Goal: Information Seeking & Learning: Find specific fact

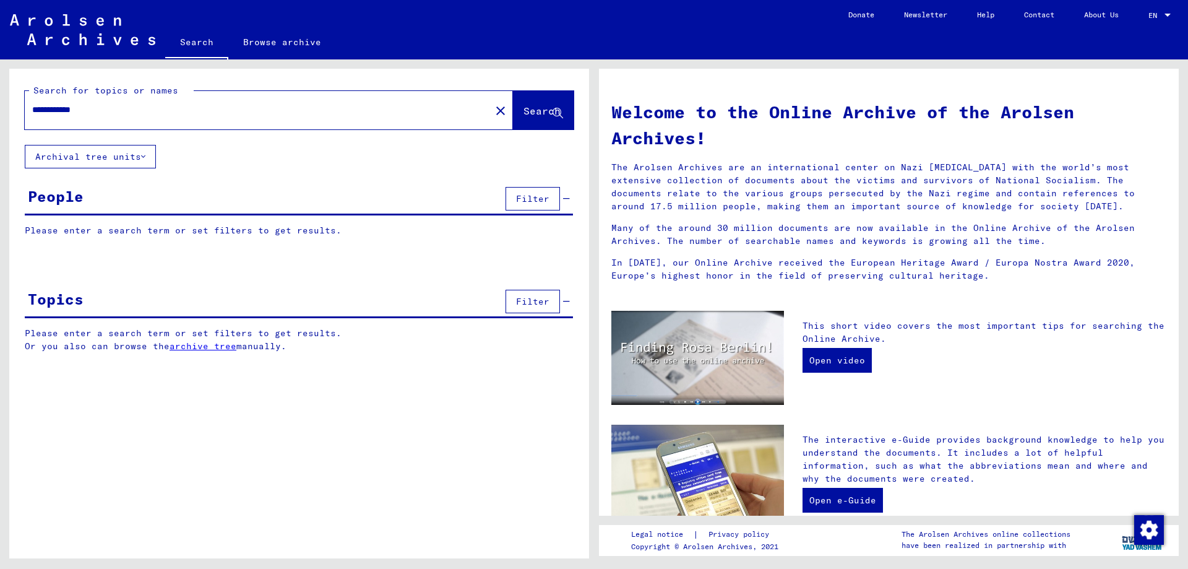
type input "**********"
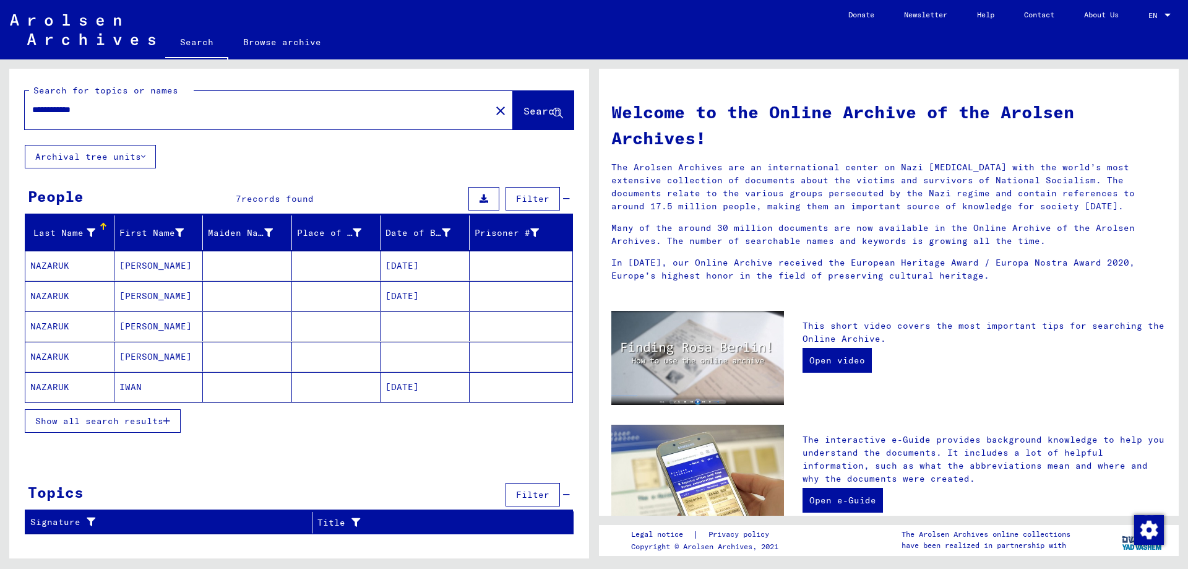
click at [88, 327] on mat-cell "NAZARUK" at bounding box center [69, 326] width 89 height 30
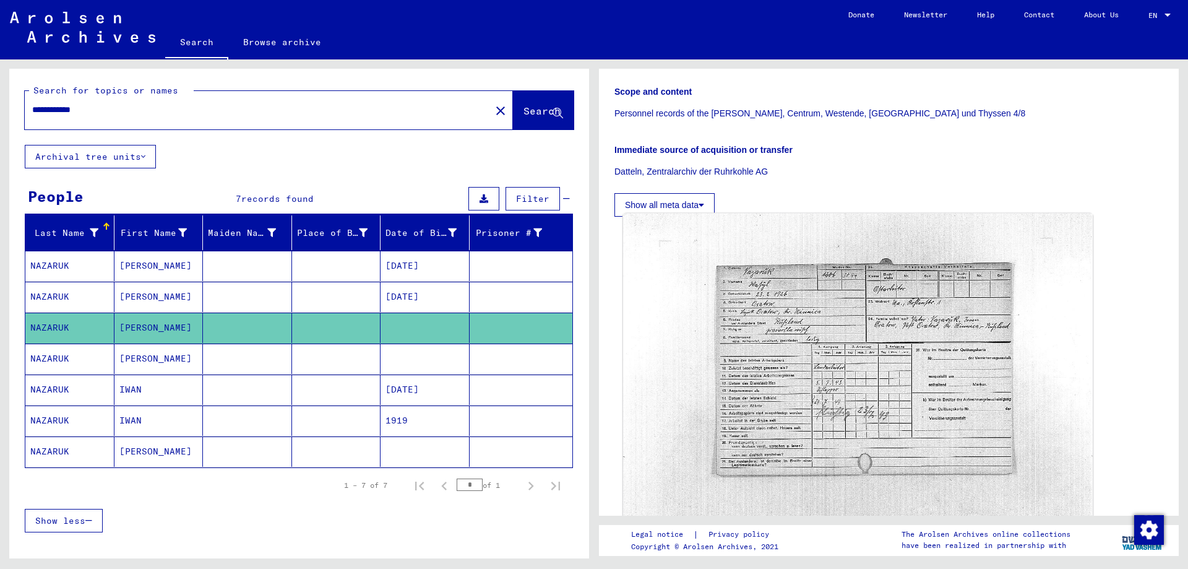
scroll to position [309, 0]
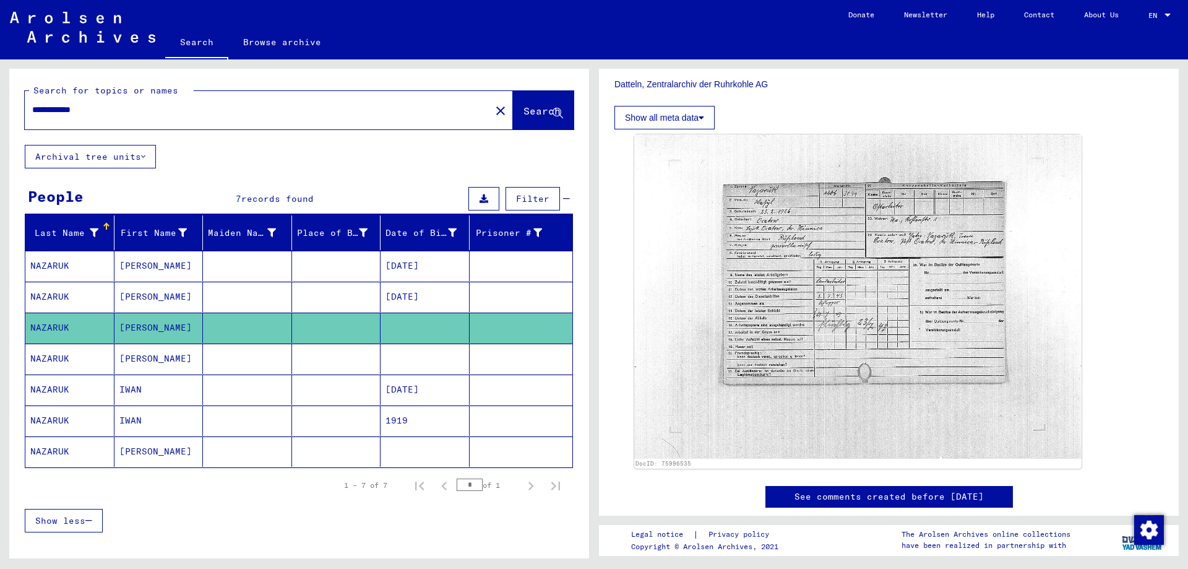
click at [147, 355] on mat-cell "[PERSON_NAME]" at bounding box center [158, 358] width 89 height 30
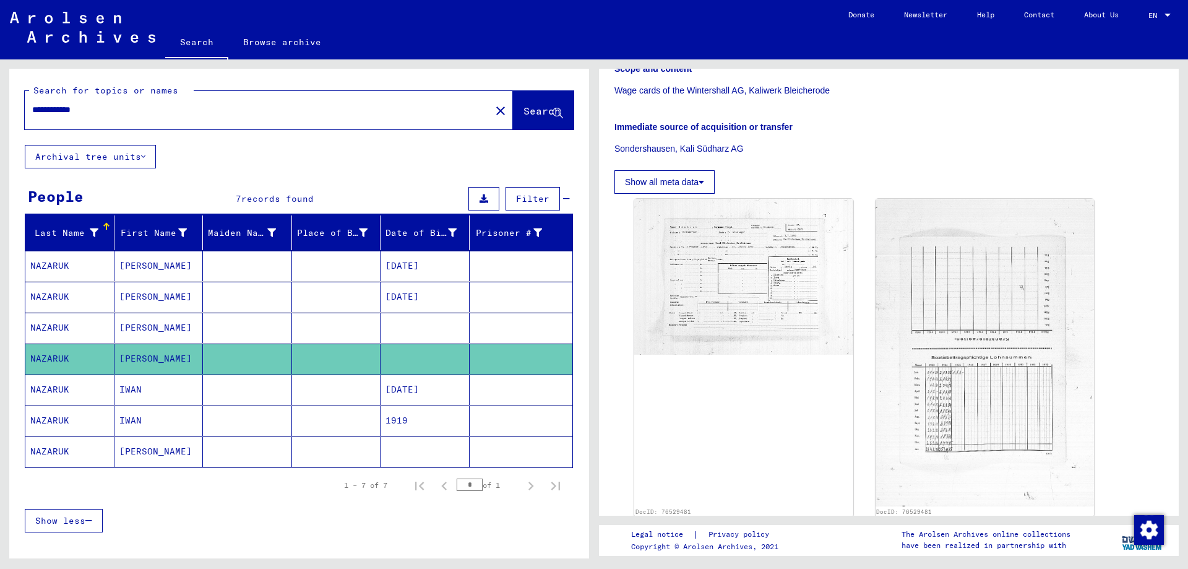
scroll to position [247, 0]
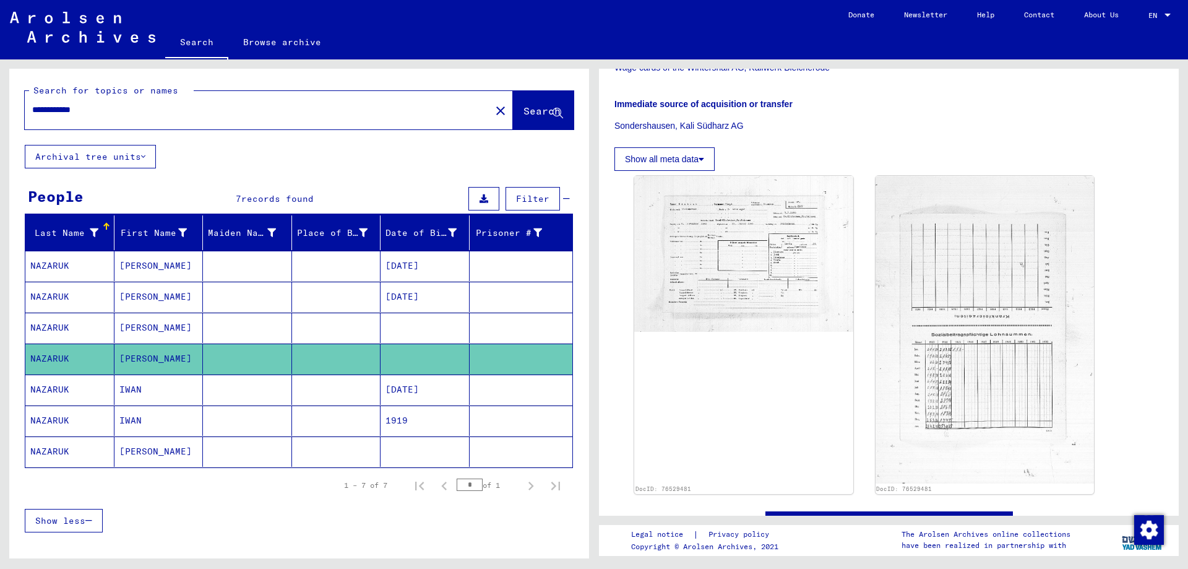
click at [157, 387] on mat-cell "IWAN" at bounding box center [158, 389] width 89 height 30
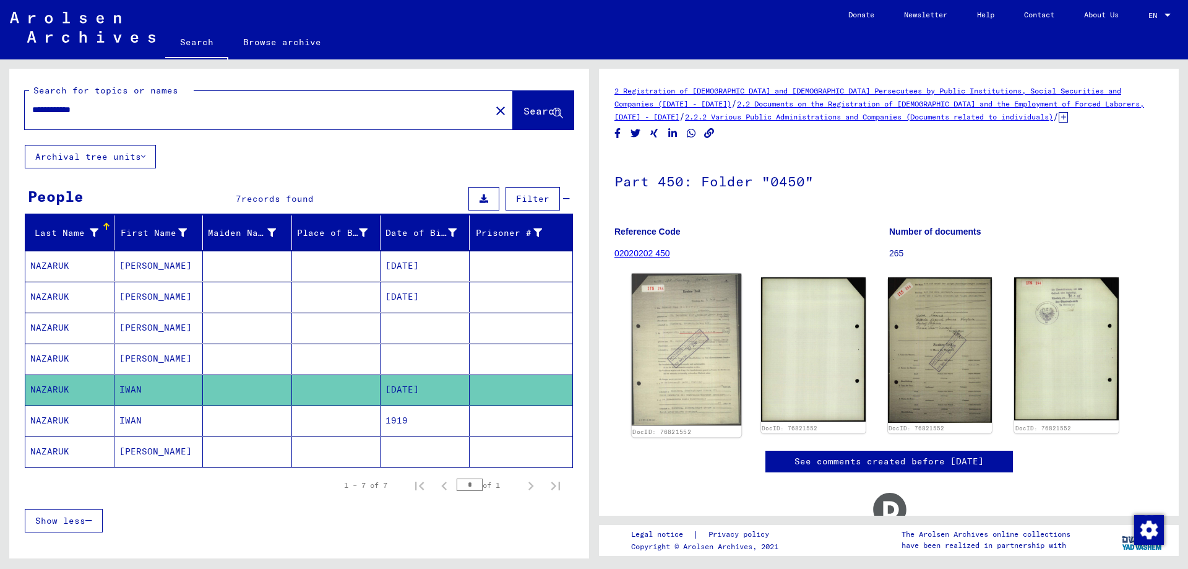
click at [671, 342] on img at bounding box center [687, 349] width 110 height 152
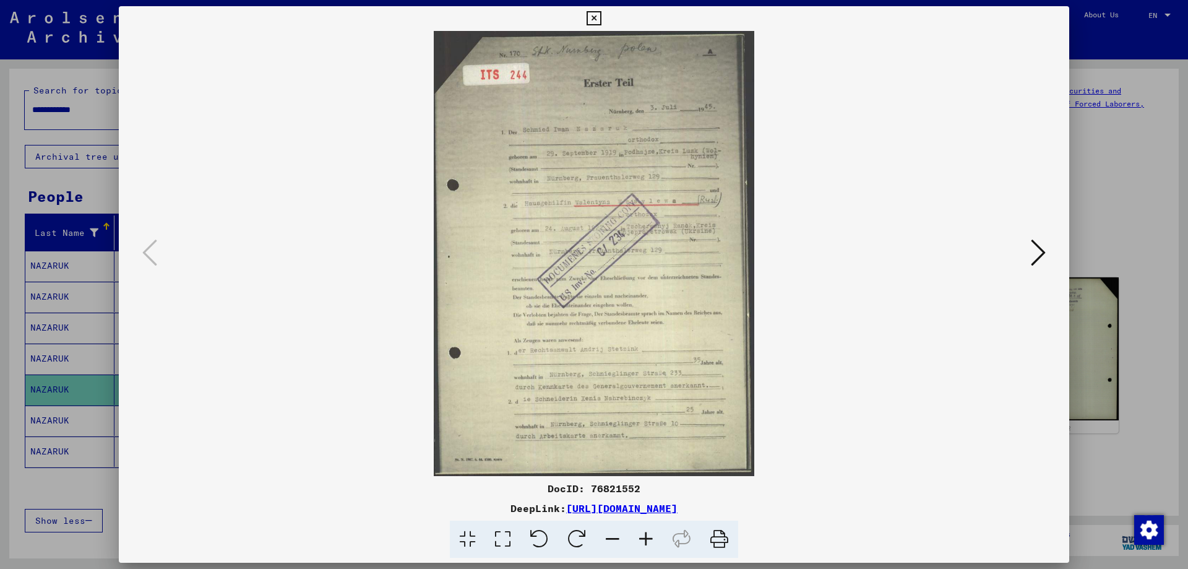
click at [1146, 457] on div at bounding box center [594, 284] width 1188 height 569
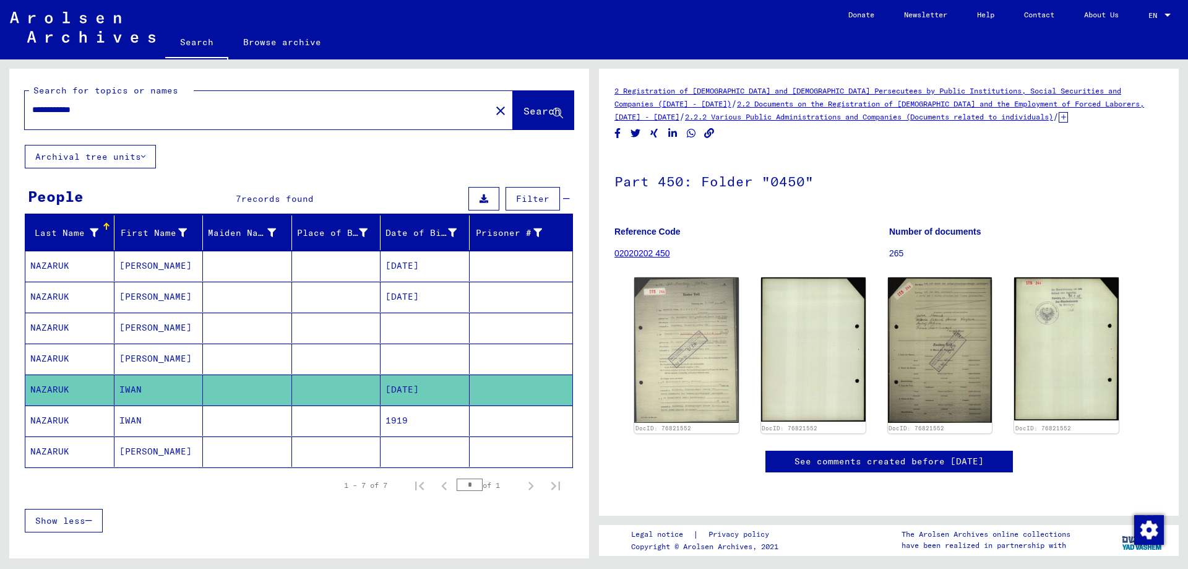
click at [149, 413] on mat-cell "IWAN" at bounding box center [158, 420] width 89 height 30
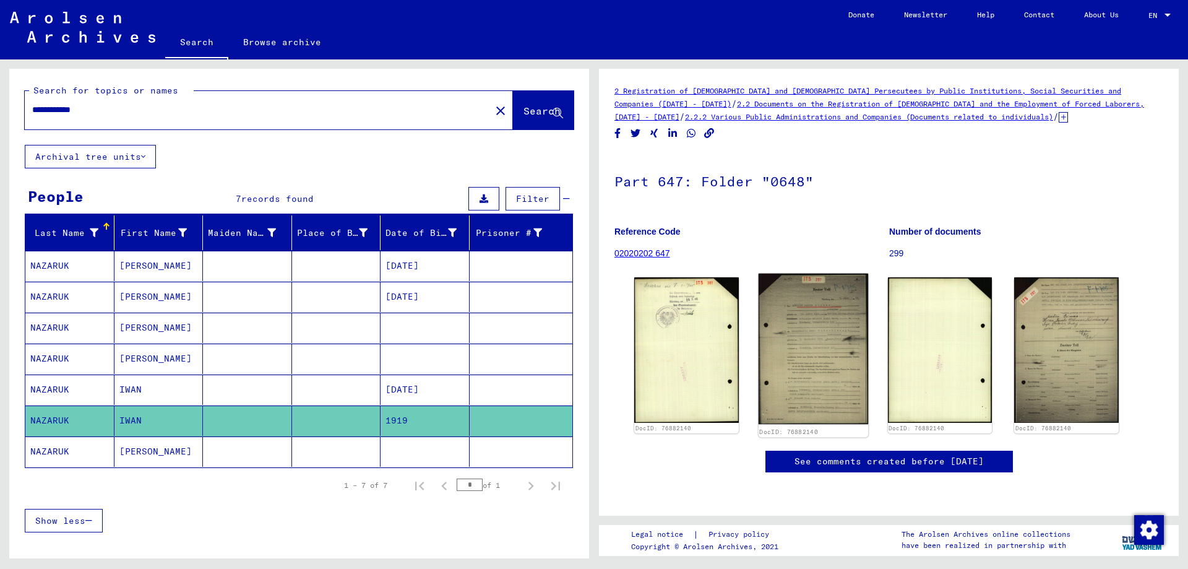
click at [789, 353] on img at bounding box center [814, 348] width 110 height 151
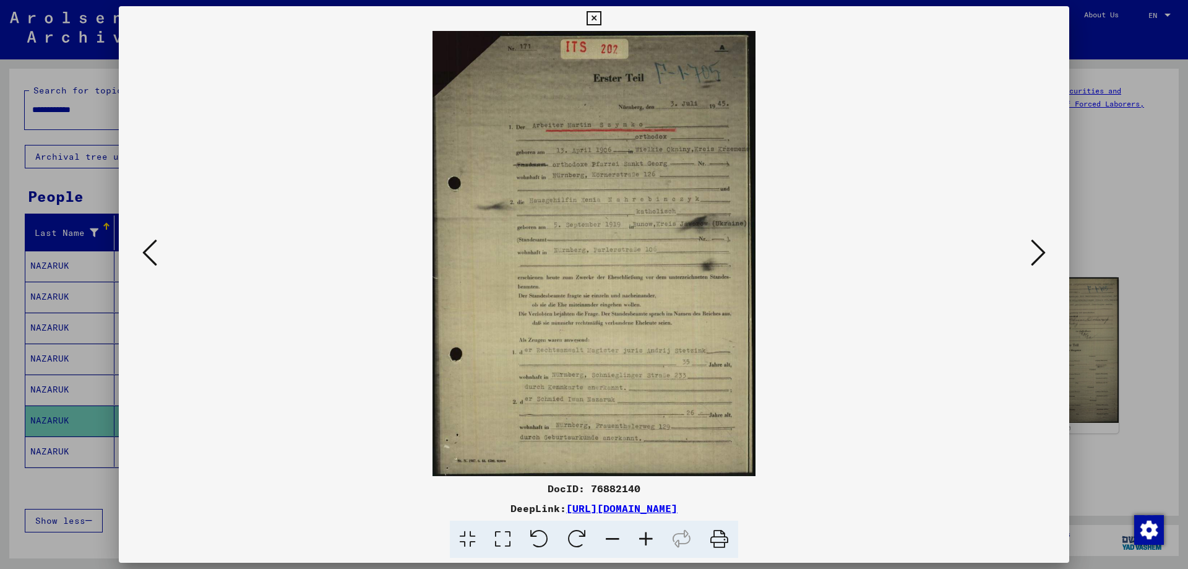
click at [789, 353] on img at bounding box center [594, 253] width 866 height 445
click at [67, 483] on div at bounding box center [594, 284] width 1188 height 569
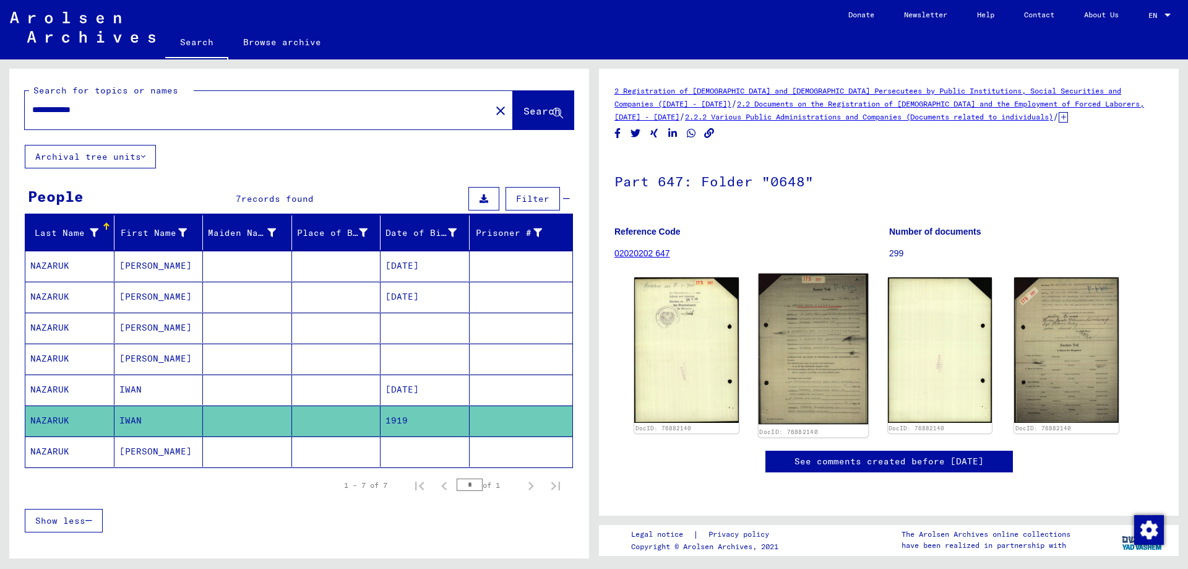
click at [781, 360] on img at bounding box center [814, 348] width 110 height 151
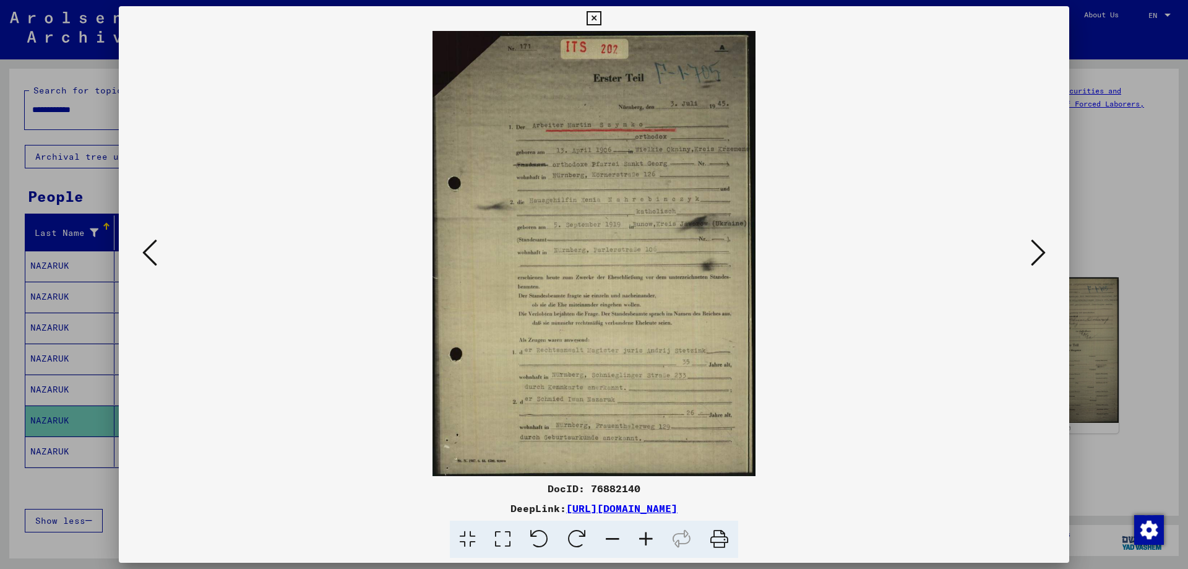
drag, startPoint x: 839, startPoint y: 512, endPoint x: 439, endPoint y: 510, distance: 399.7
click at [439, 510] on div "DeepLink: [URL][DOMAIN_NAME]" at bounding box center [594, 508] width 950 height 15
copy link "[URL][DOMAIN_NAME]"
click at [648, 537] on icon at bounding box center [645, 539] width 33 height 38
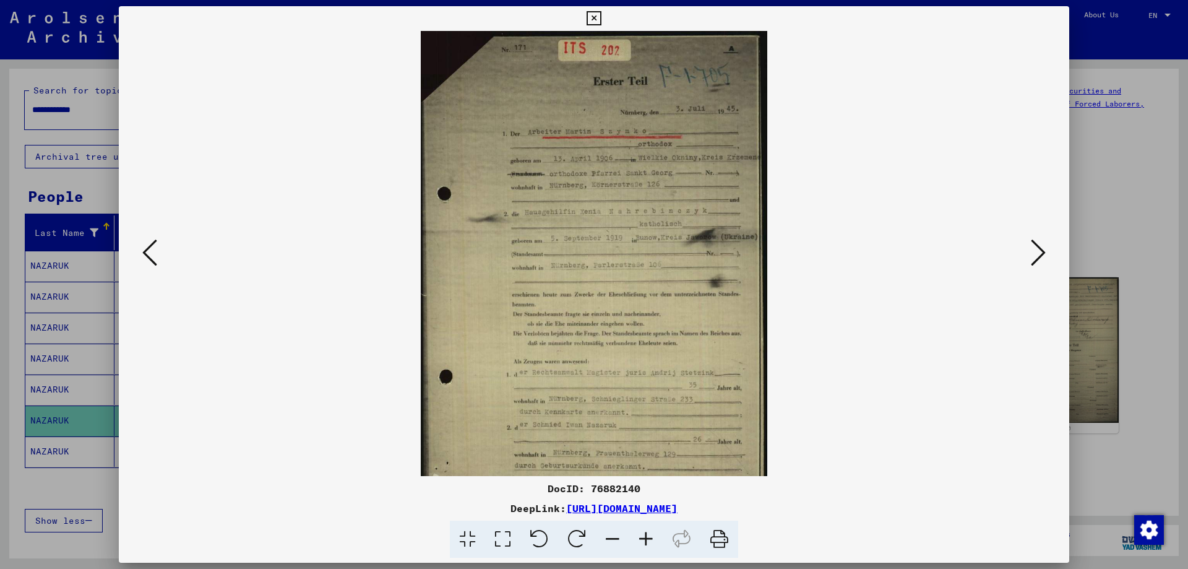
click at [648, 537] on icon at bounding box center [645, 539] width 33 height 38
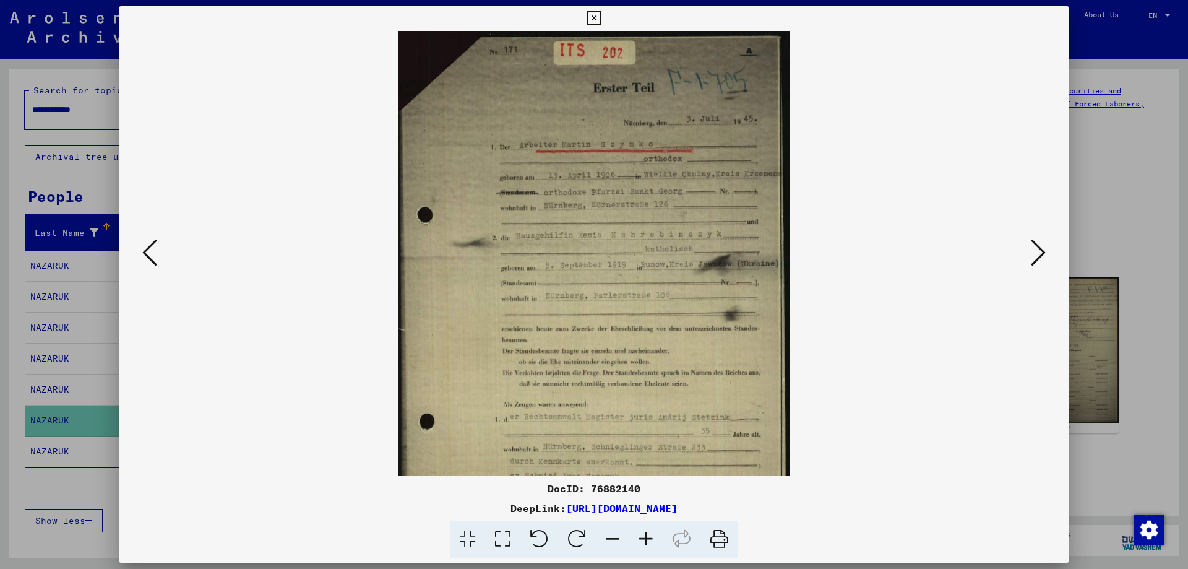
click at [648, 537] on icon at bounding box center [645, 539] width 33 height 38
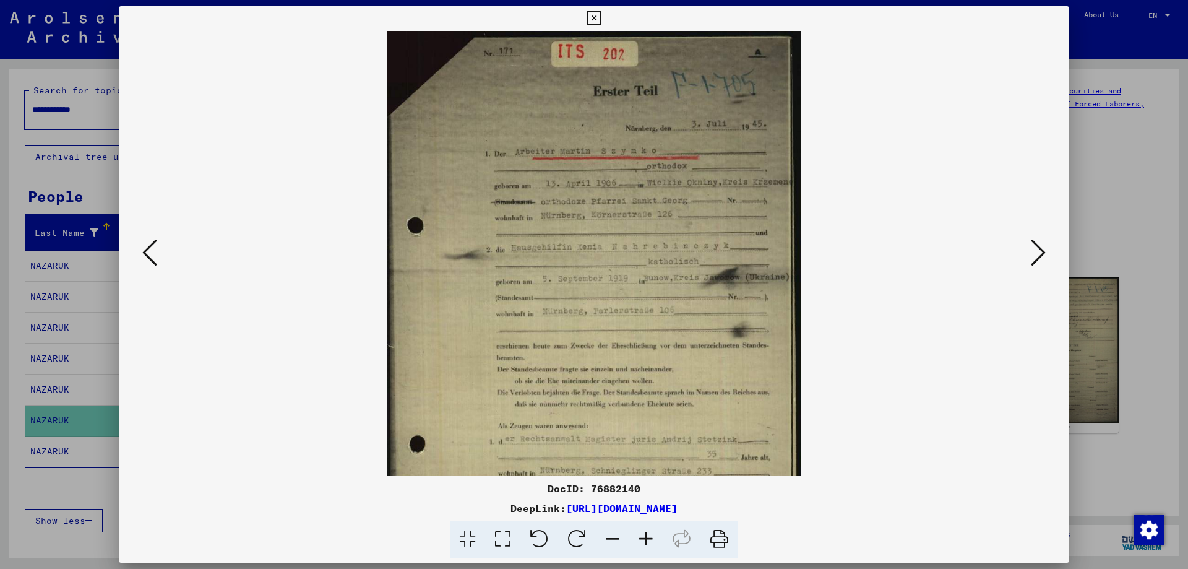
click at [648, 537] on icon at bounding box center [645, 539] width 33 height 38
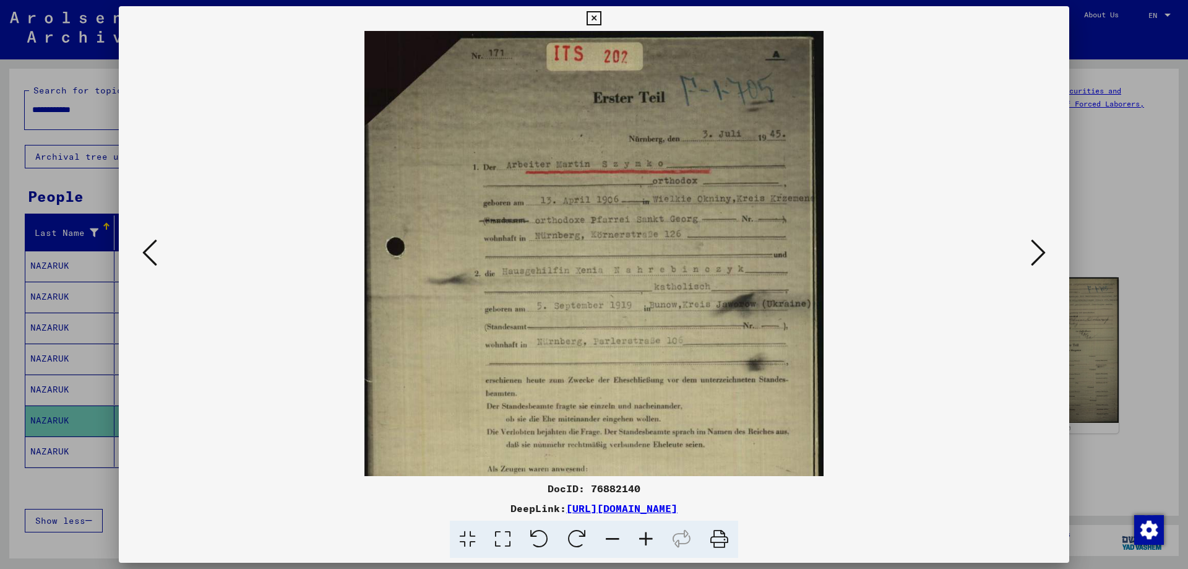
click at [648, 537] on icon at bounding box center [645, 539] width 33 height 38
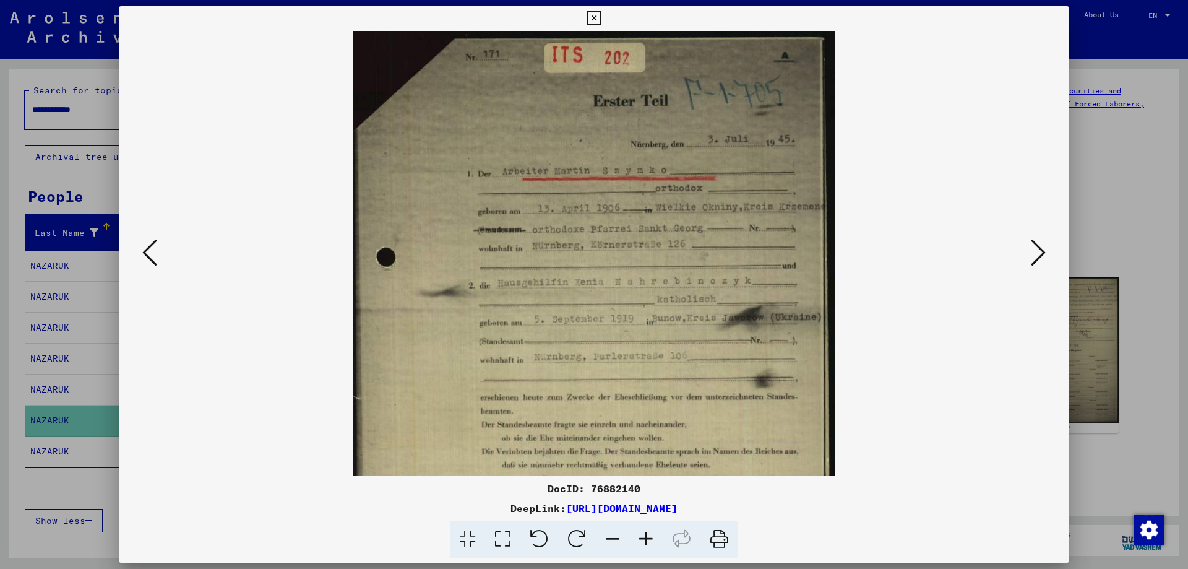
click at [648, 537] on icon at bounding box center [645, 539] width 33 height 38
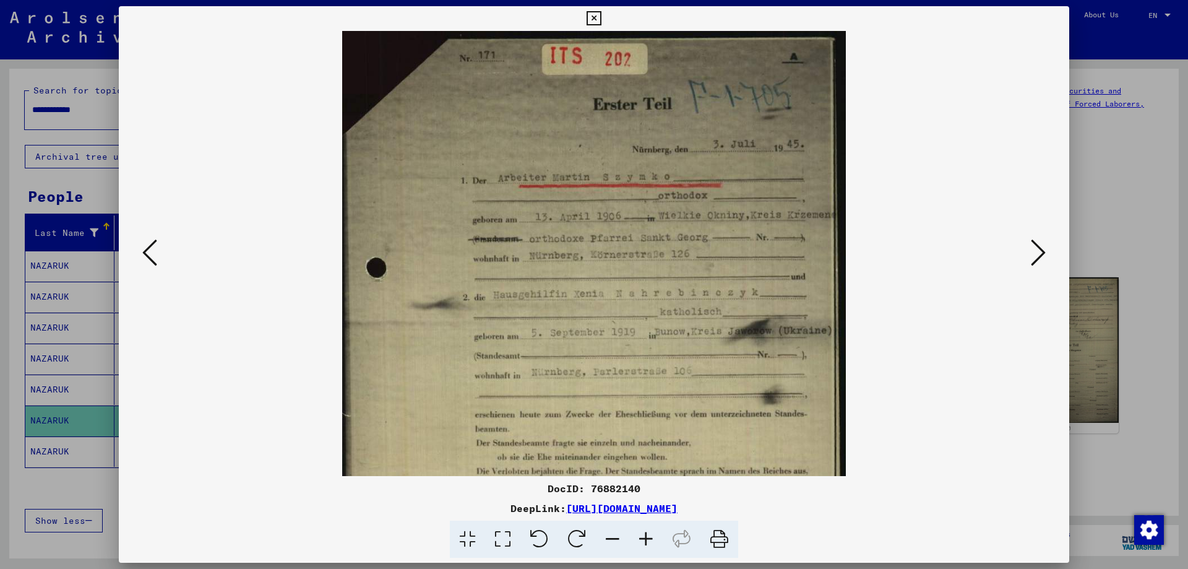
click at [648, 537] on icon at bounding box center [645, 539] width 33 height 38
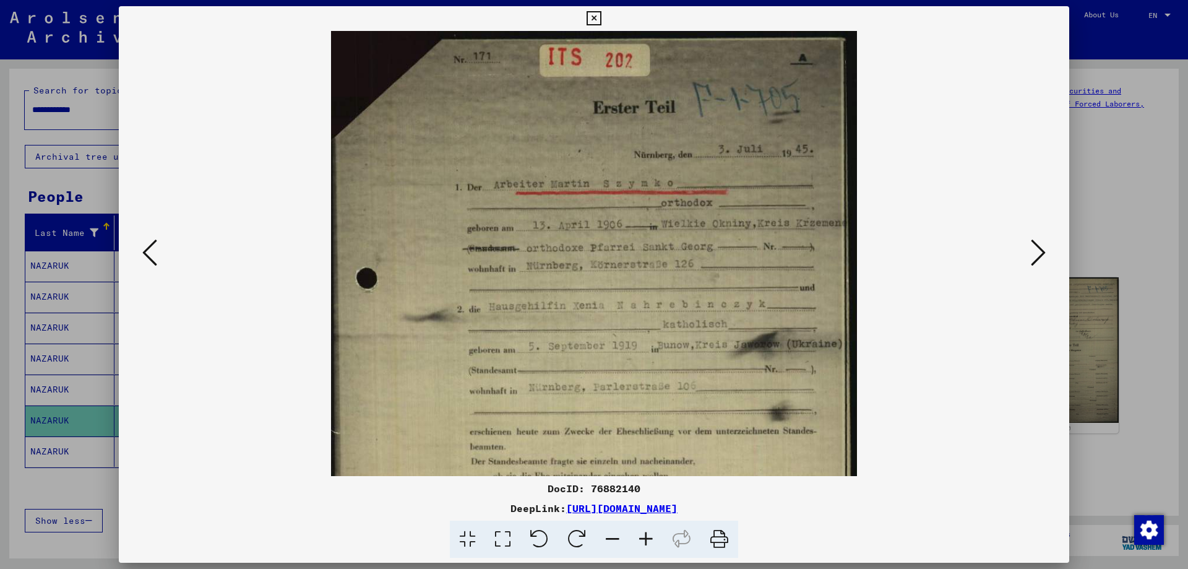
click at [648, 537] on icon at bounding box center [645, 539] width 33 height 38
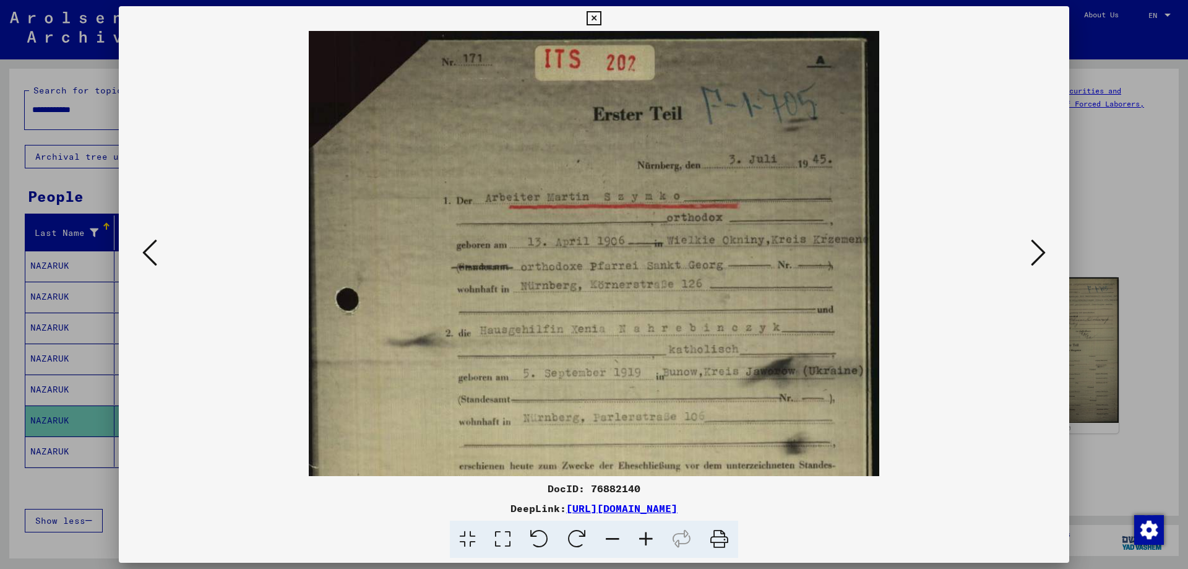
click at [648, 537] on icon at bounding box center [645, 539] width 33 height 38
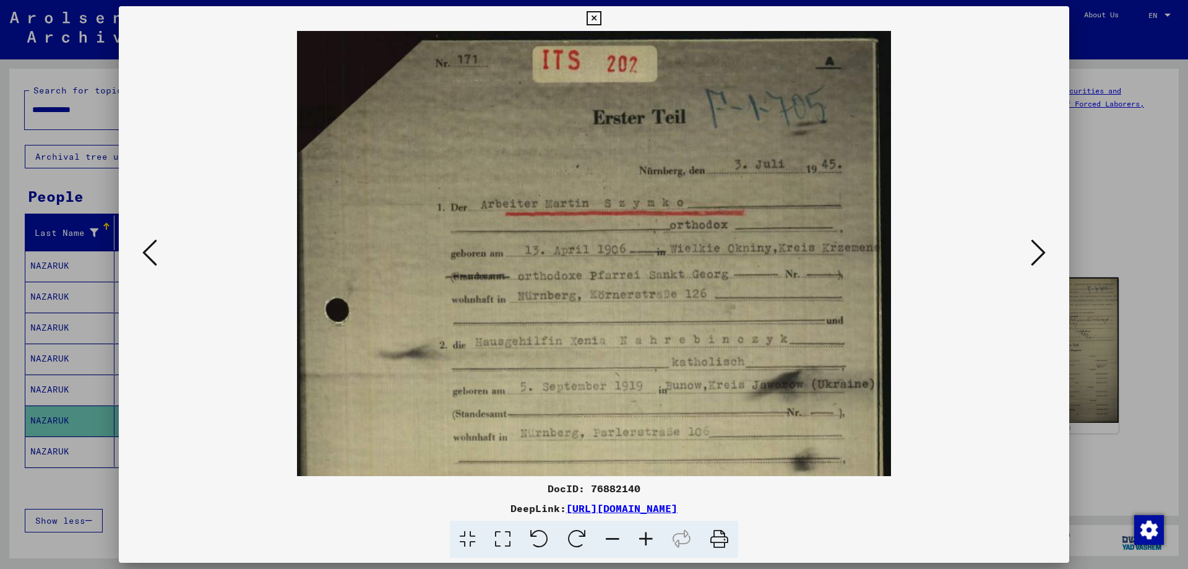
click at [648, 537] on icon at bounding box center [645, 539] width 33 height 38
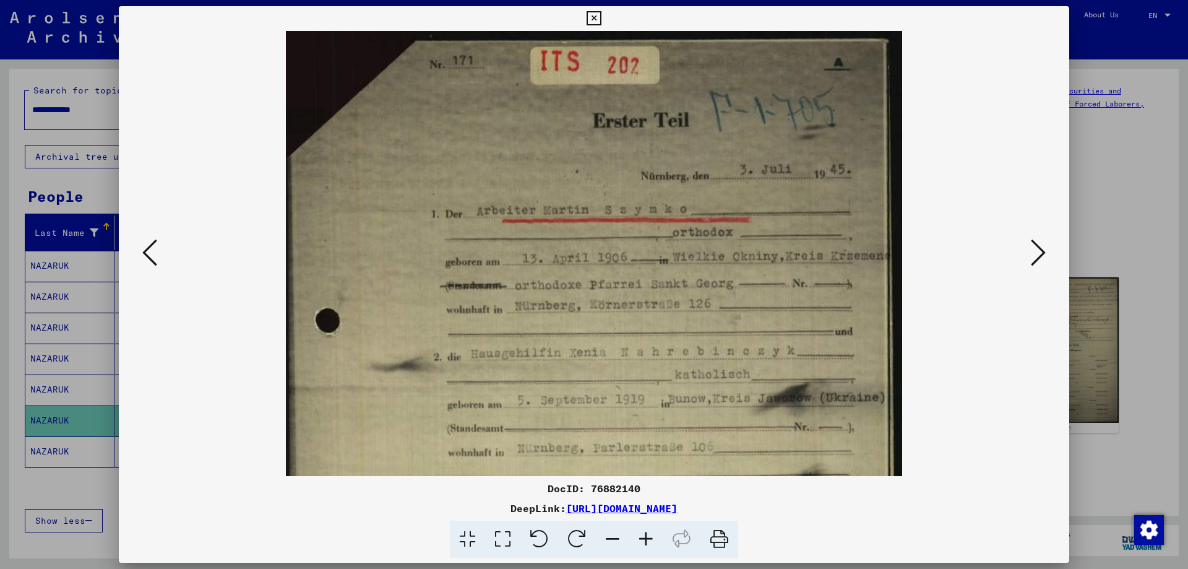
click at [648, 537] on icon at bounding box center [645, 539] width 33 height 38
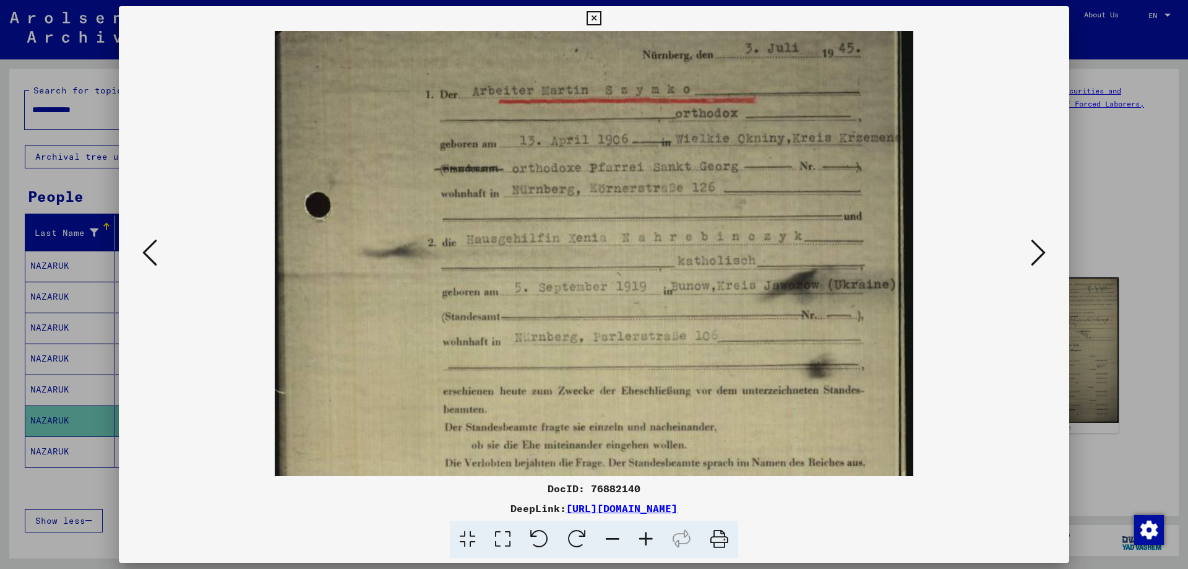
drag, startPoint x: 627, startPoint y: 411, endPoint x: 607, endPoint y: 285, distance: 127.9
click at [607, 285] on img at bounding box center [594, 344] width 639 height 878
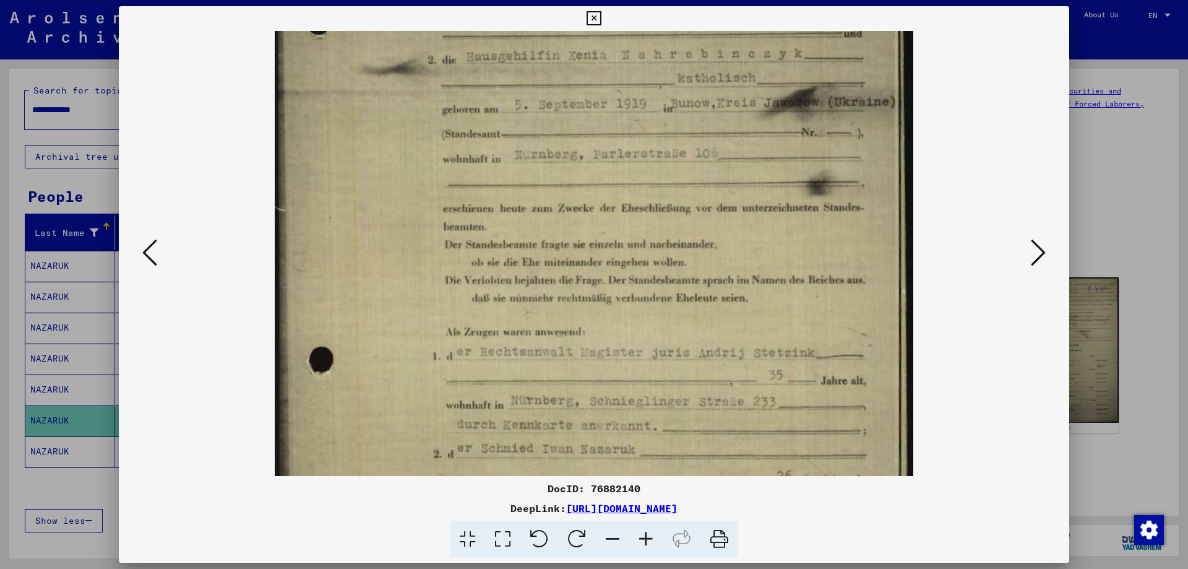
scroll to position [310, 0]
drag, startPoint x: 640, startPoint y: 405, endPoint x: 624, endPoint y: 223, distance: 182.6
click at [624, 223] on img at bounding box center [594, 160] width 639 height 878
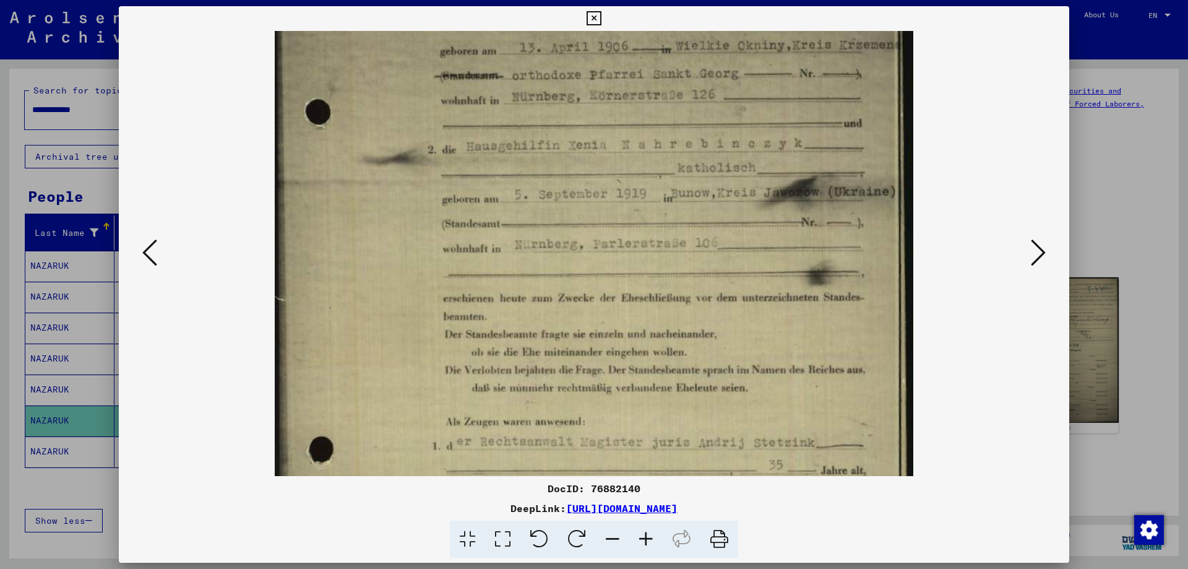
scroll to position [211, 0]
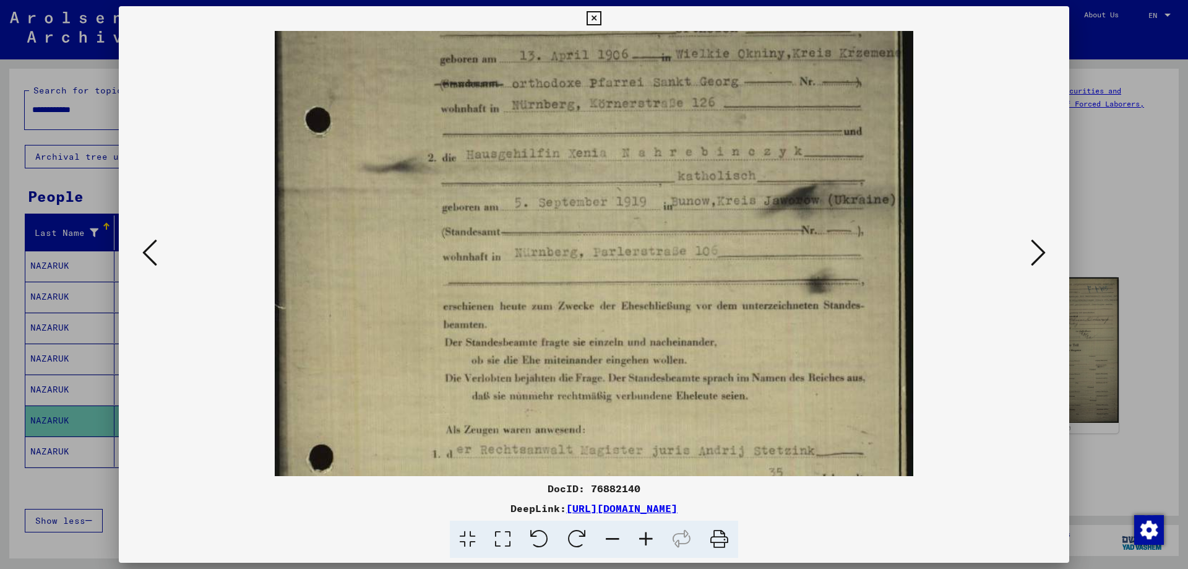
drag, startPoint x: 672, startPoint y: 389, endPoint x: 640, endPoint y: 488, distance: 104.1
click at [640, 488] on div "DocID: 76882140 DeepLink: [URL][DOMAIN_NAME]" at bounding box center [594, 282] width 950 height 552
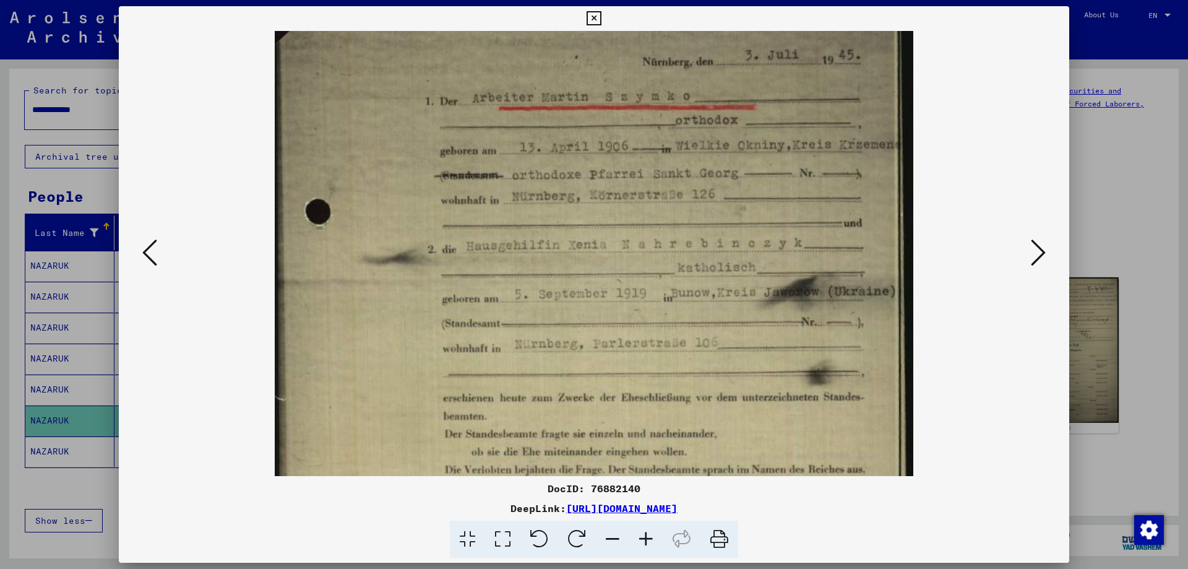
scroll to position [128, 0]
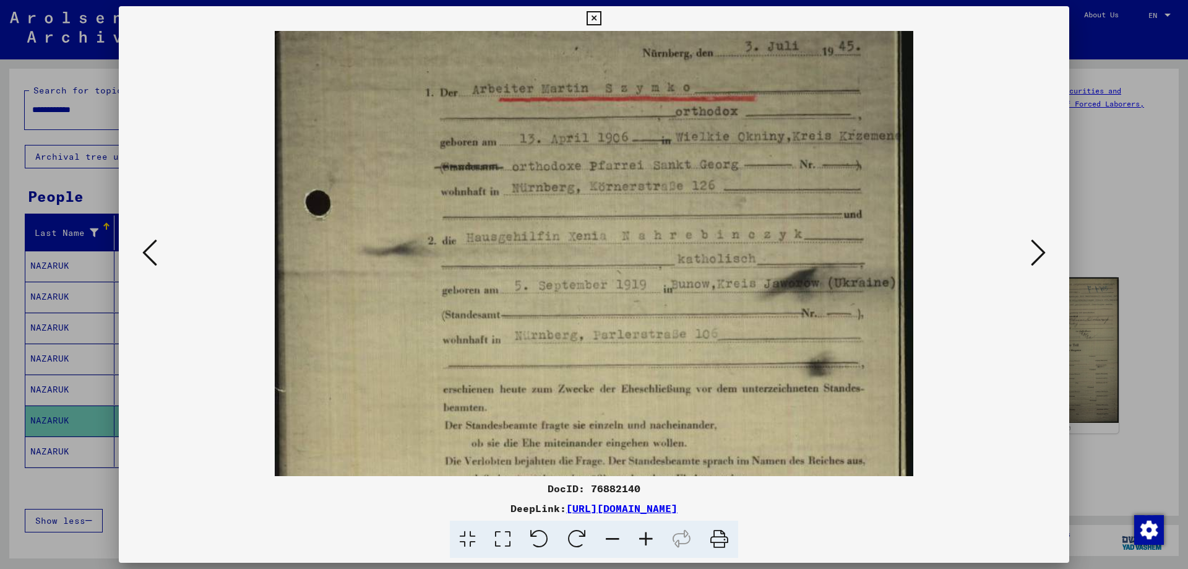
drag, startPoint x: 838, startPoint y: 254, endPoint x: 807, endPoint y: 325, distance: 78.2
click at [807, 325] on img at bounding box center [594, 342] width 639 height 878
click at [1087, 256] on div at bounding box center [594, 284] width 1188 height 569
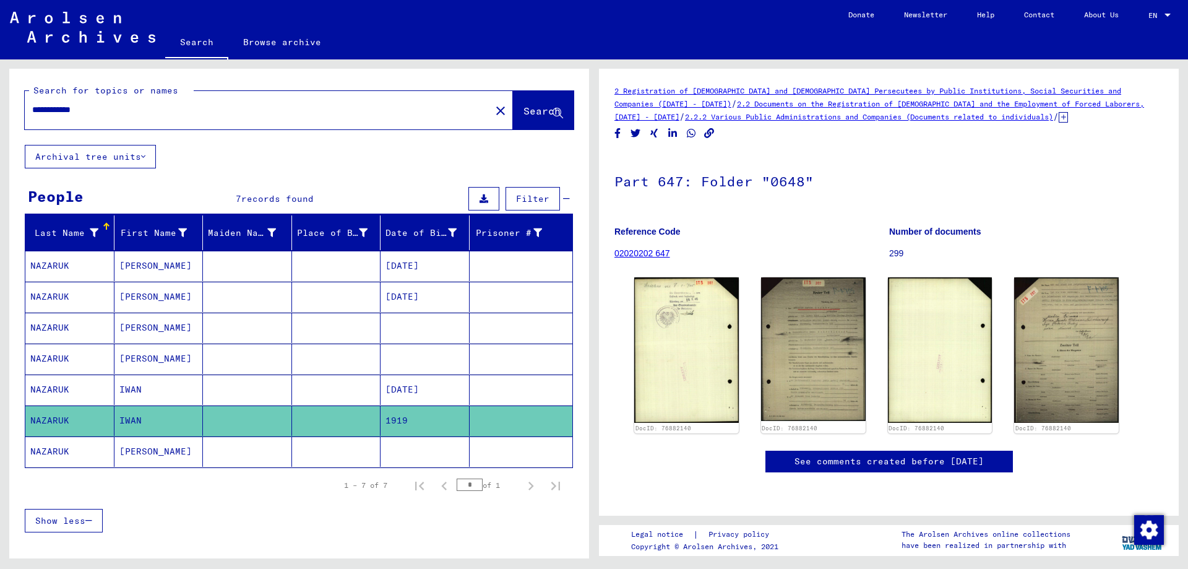
click at [138, 446] on mat-cell "[PERSON_NAME]" at bounding box center [158, 451] width 89 height 30
